Goal: Entertainment & Leisure: Browse casually

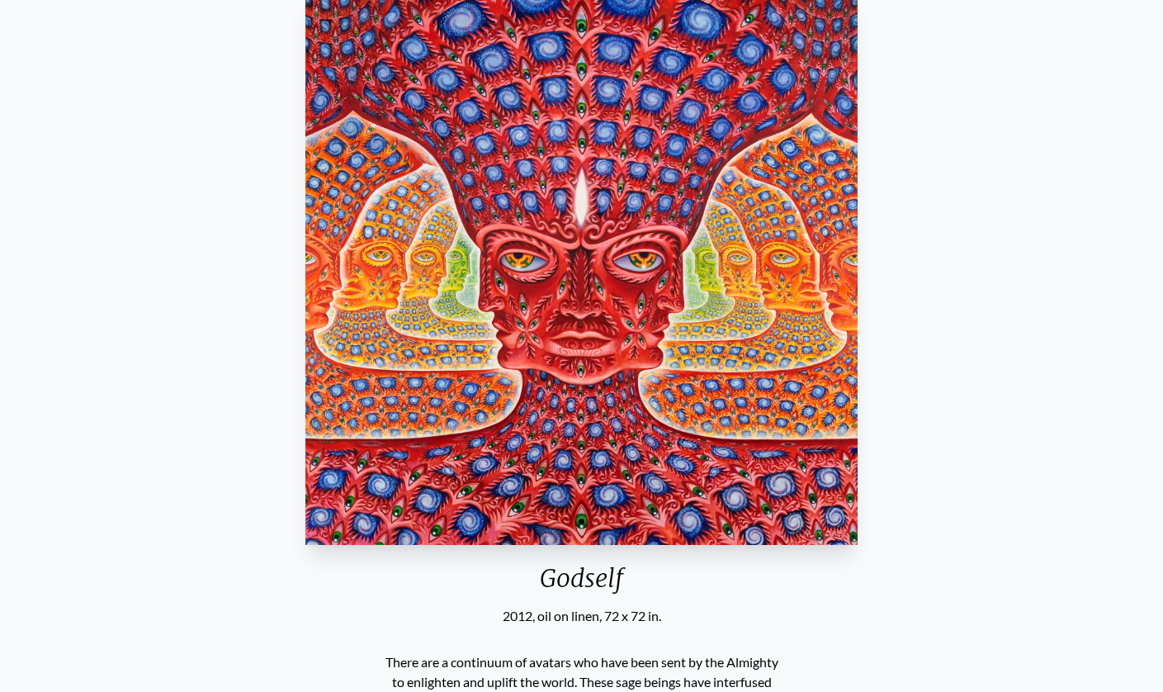
scroll to position [83, 0]
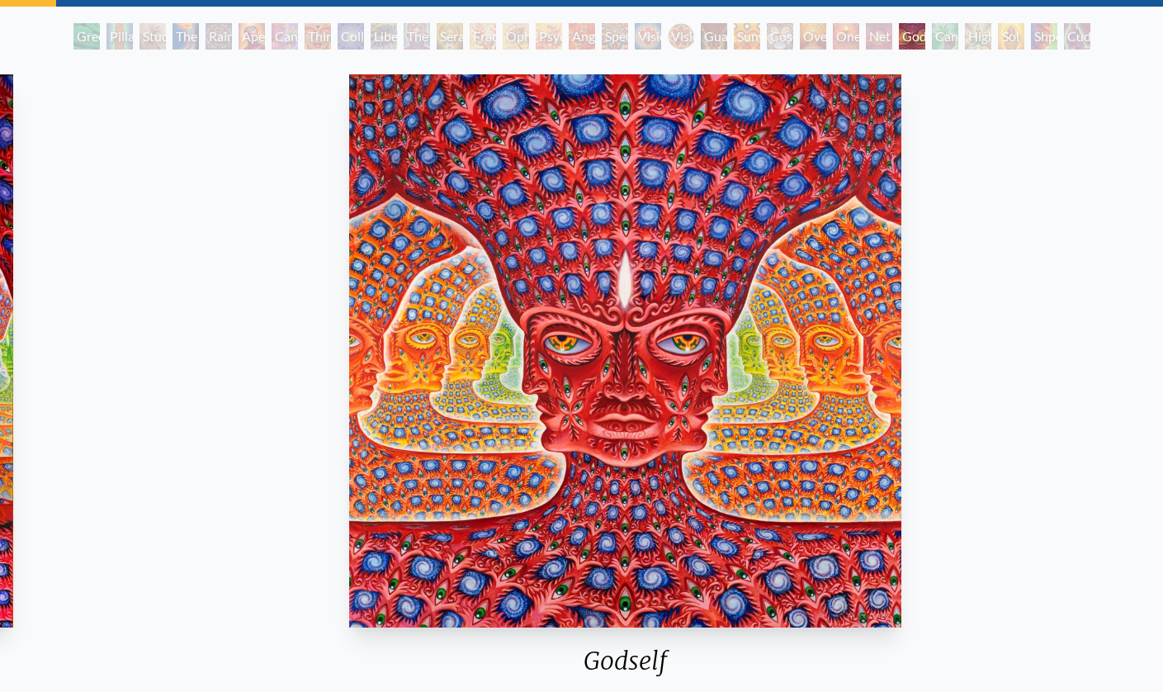
click at [608, 158] on img "26 / 31" at bounding box center [624, 350] width 551 height 553
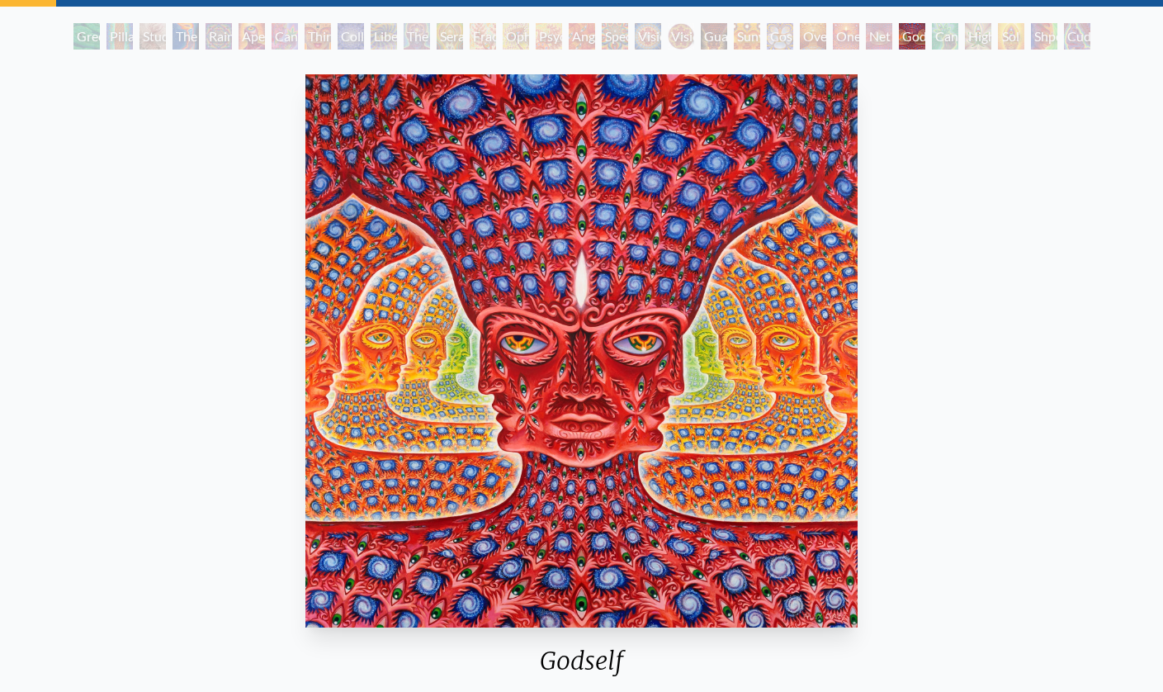
click at [432, 215] on img "26 / 31" at bounding box center [580, 350] width 551 height 553
click at [827, 267] on img "26 / 31" at bounding box center [580, 350] width 551 height 553
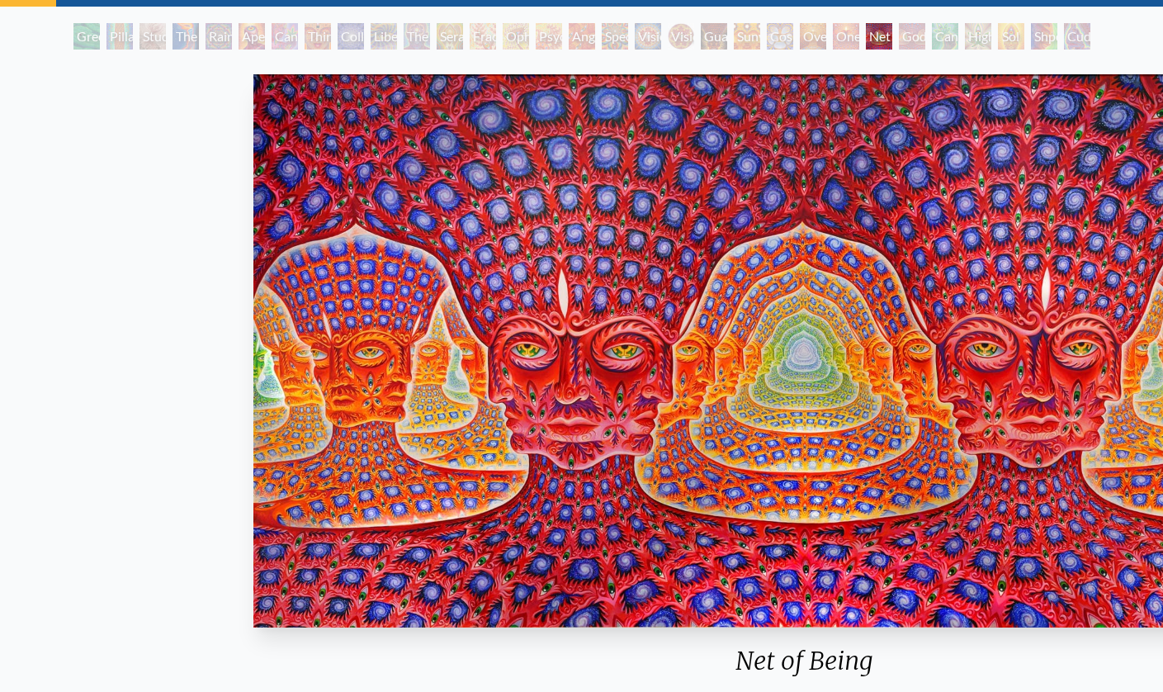
click at [953, 330] on img "25 / 31" at bounding box center [803, 350] width 1101 height 553
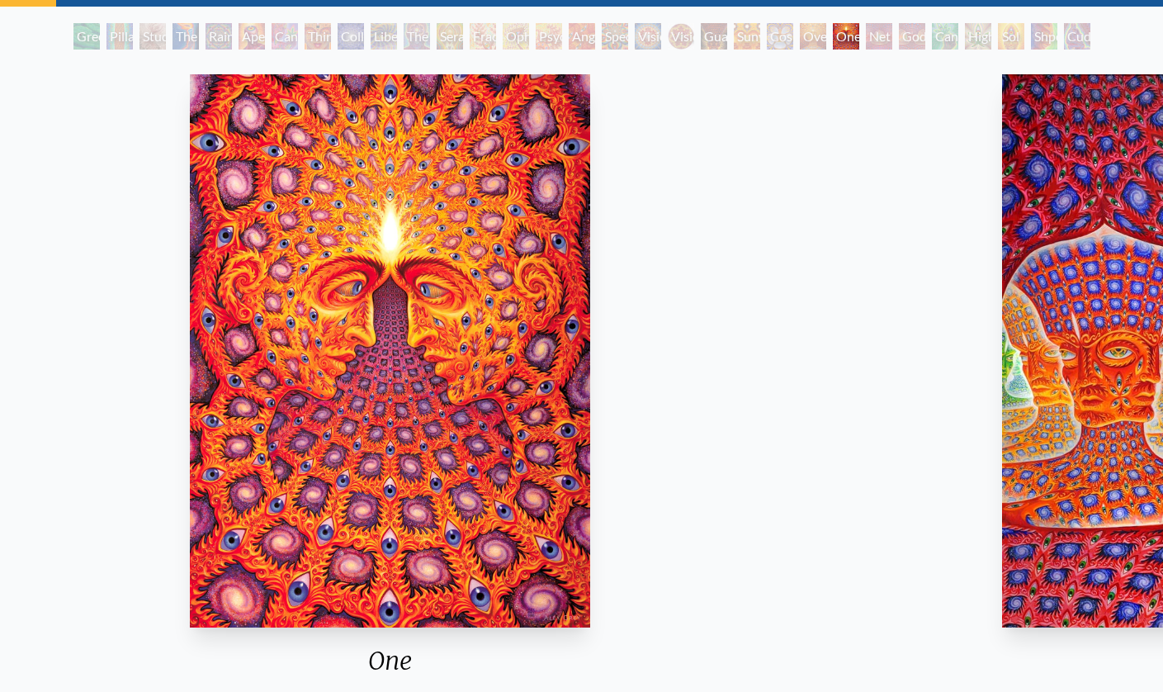
click at [211, 249] on img "24 / 31" at bounding box center [390, 350] width 400 height 553
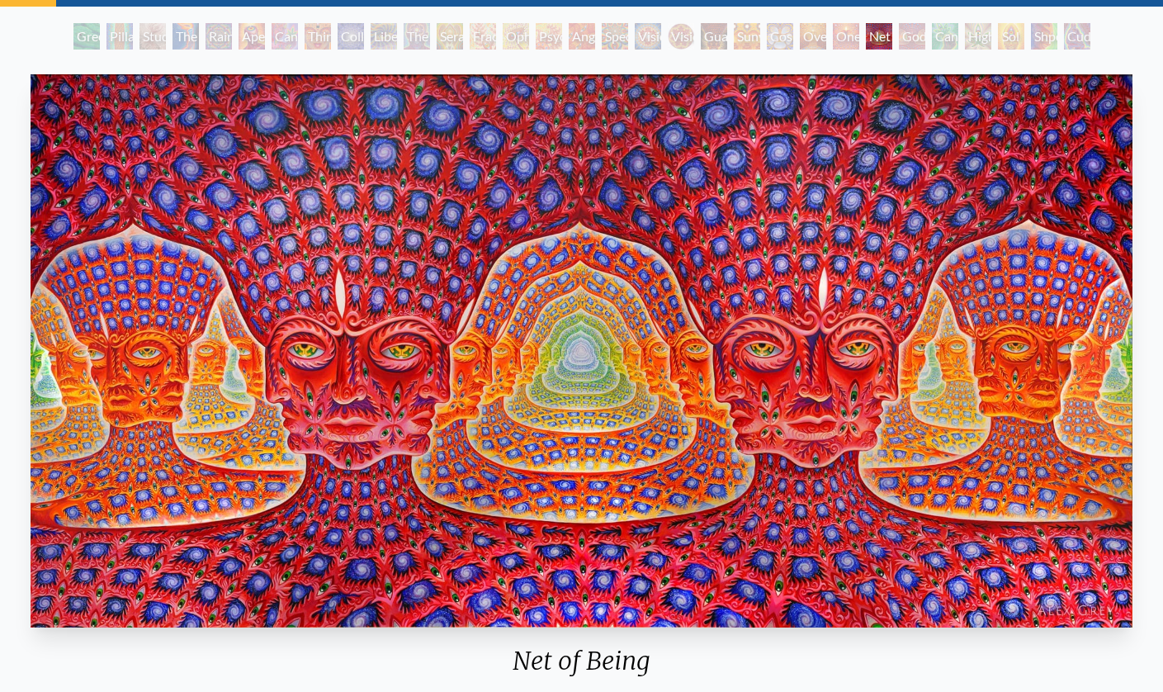
click at [913, 47] on div "Godself" at bounding box center [912, 36] width 26 height 26
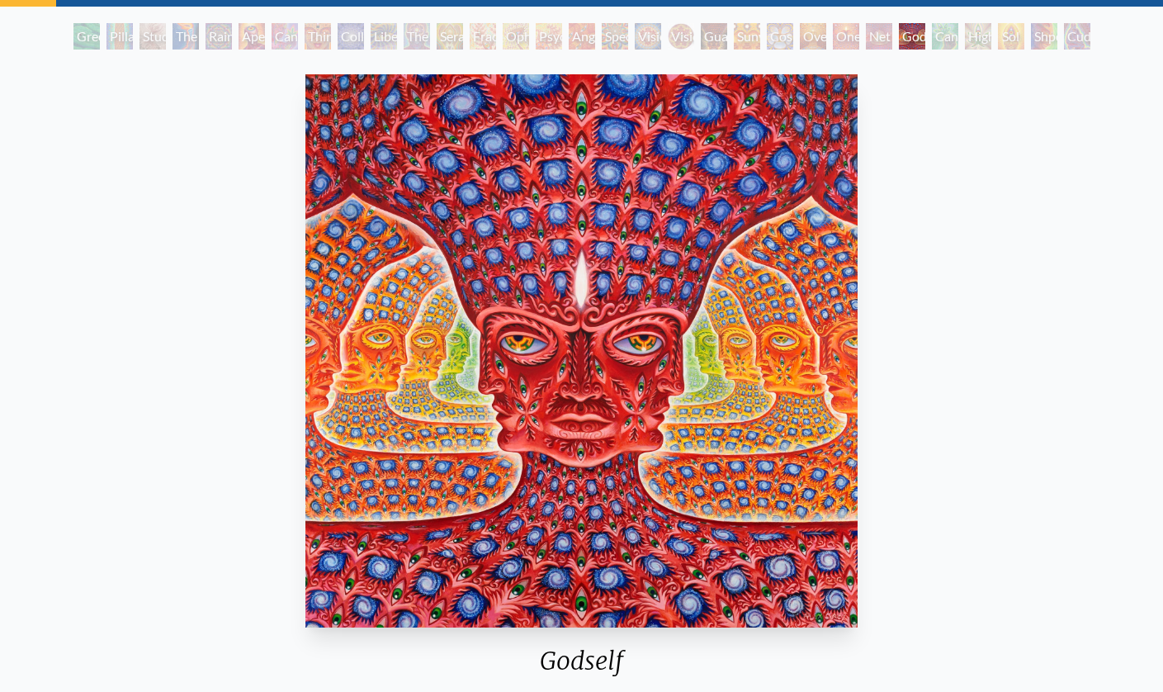
click at [965, 36] on div "Higher Vision" at bounding box center [978, 36] width 26 height 26
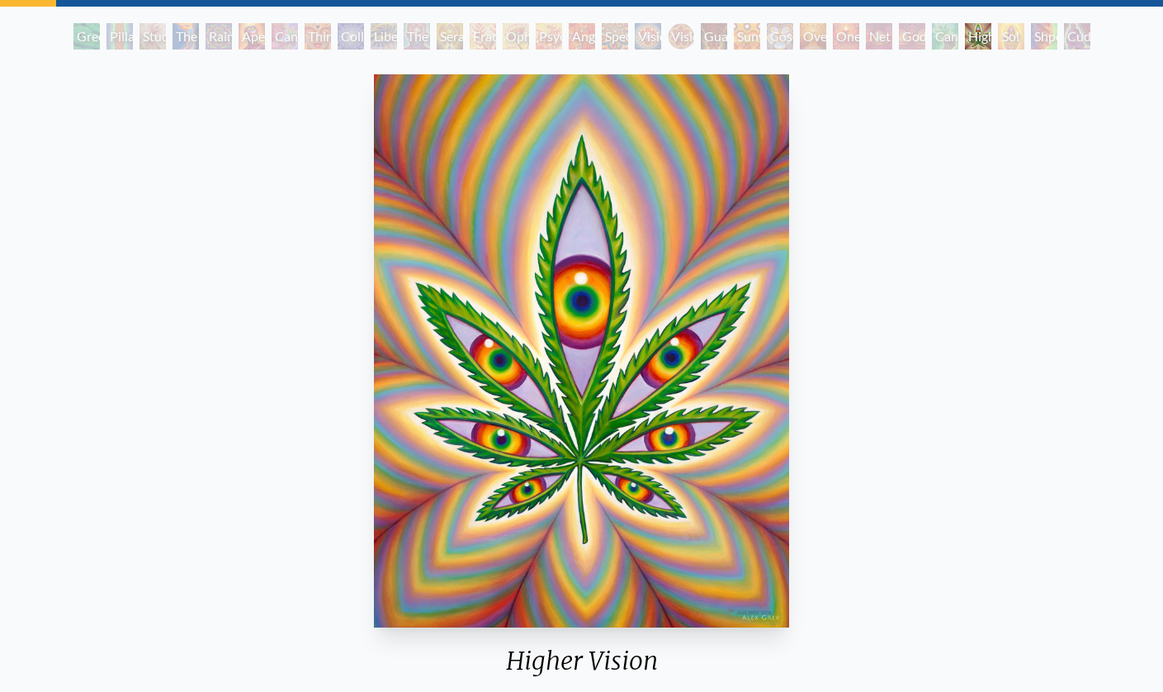
click at [979, 37] on div "Higher Vision" at bounding box center [978, 36] width 26 height 26
click at [1063, 52] on div "Green Hand Pillar of Awareness Study for the Great Turn The Torch Rainbow Eye R…" at bounding box center [582, 38] width 1024 height 31
click at [1051, 31] on div "Shpongled" at bounding box center [1044, 36] width 26 height 26
